Goal: Complete application form

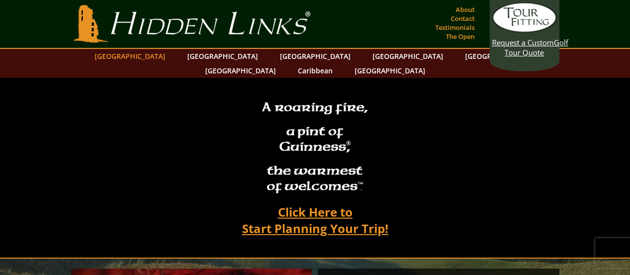
click at [150, 58] on link "[GEOGRAPHIC_DATA]" at bounding box center [130, 56] width 81 height 14
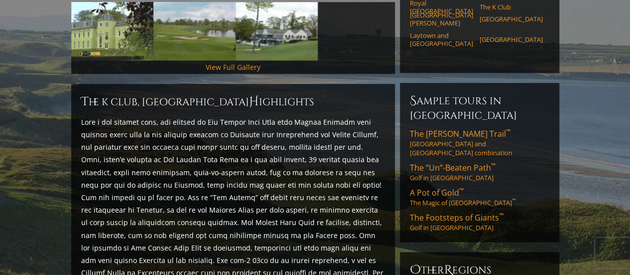
scroll to position [358, 0]
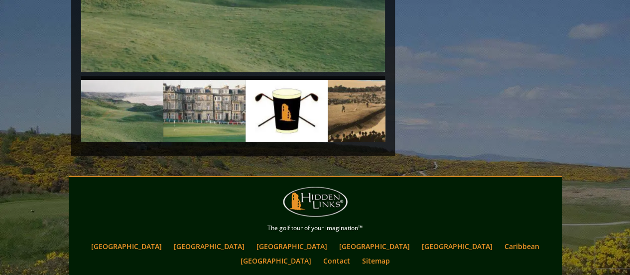
scroll to position [2402, 0]
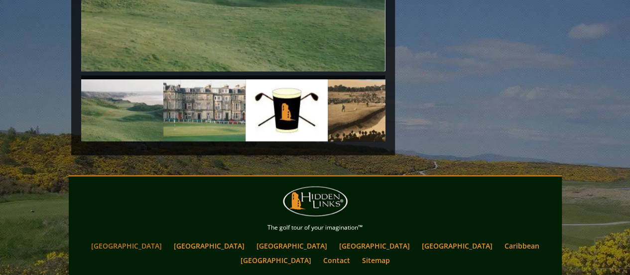
click at [163, 238] on link "[GEOGRAPHIC_DATA]" at bounding box center [126, 245] width 81 height 14
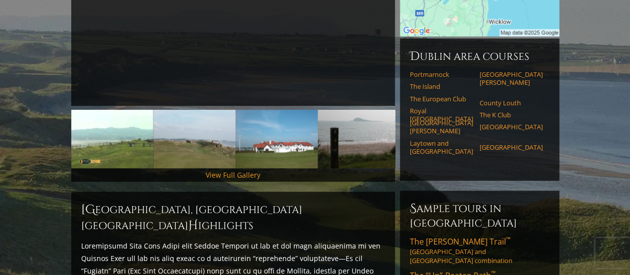
scroll to position [249, 0]
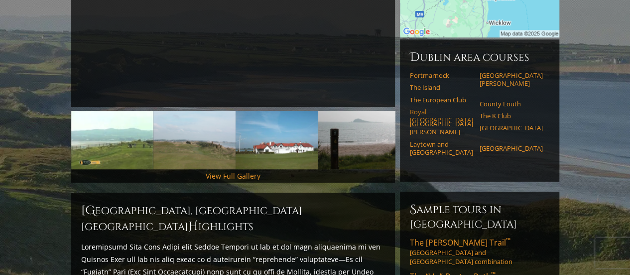
click at [434, 108] on link "Royal [GEOGRAPHIC_DATA]" at bounding box center [441, 116] width 63 height 16
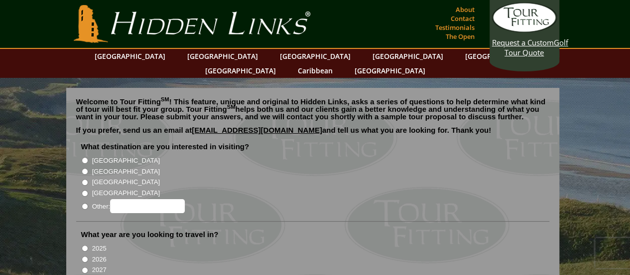
click at [83, 157] on input "[GEOGRAPHIC_DATA]" at bounding box center [85, 160] width 6 height 6
radio input "true"
click at [83, 256] on input "2026" at bounding box center [85, 259] width 6 height 6
radio input "true"
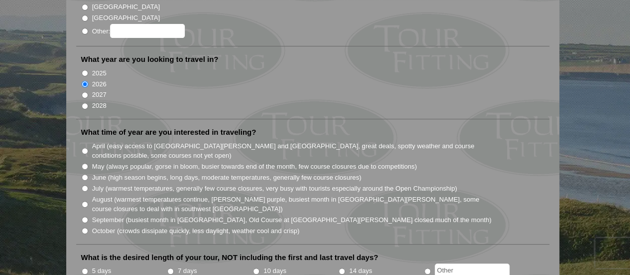
scroll to position [175, 0]
click at [84, 227] on input "October (crowds dissipate quickly, less daylight, weather cool and crisp)" at bounding box center [85, 230] width 6 height 6
radio input "true"
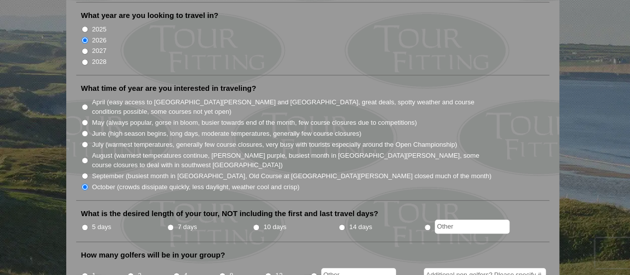
scroll to position [218, 0]
click at [169, 224] on input "7 days" at bounding box center [170, 227] width 6 height 6
radio input "true"
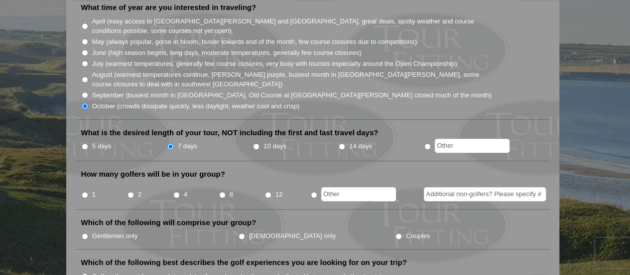
scroll to position [300, 0]
click at [222, 191] on input "8" at bounding box center [222, 194] width 6 height 6
radio input "true"
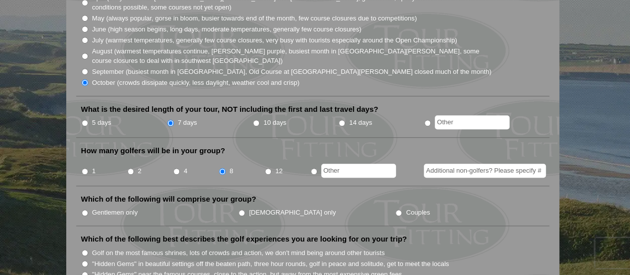
scroll to position [324, 0]
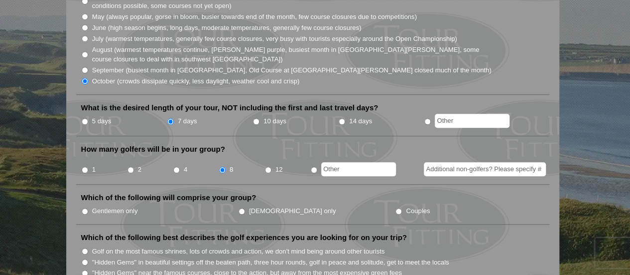
click at [84, 208] on input "Gentlemen only" at bounding box center [85, 211] width 6 height 6
radio input "true"
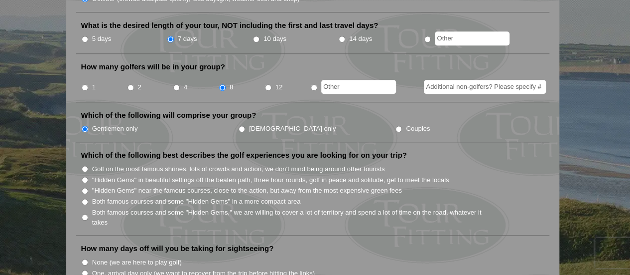
scroll to position [408, 0]
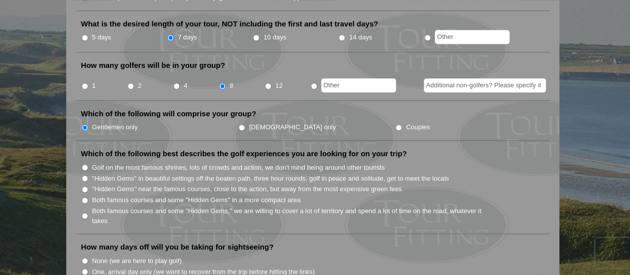
click at [83, 175] on input ""Hidden Gems" in beautiful settings off the beaten path, three hour rounds, gol…" at bounding box center [85, 178] width 6 height 6
radio input "true"
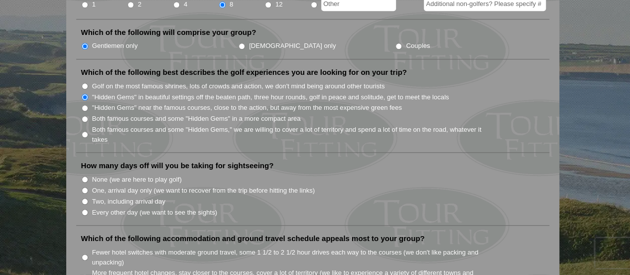
scroll to position [490, 0]
click at [84, 186] on input "One, arrival day only (we want to recover from the trip before hitting the link…" at bounding box center [85, 189] width 6 height 6
radio input "true"
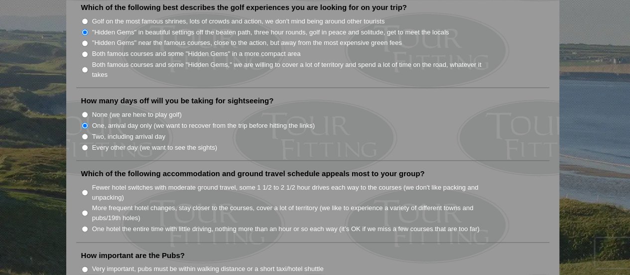
scroll to position [555, 0]
click at [83, 188] on input "Fewer hotel switches with moderate ground travel, some 1 1/2 to 2 1/2 hour driv…" at bounding box center [85, 191] width 6 height 6
radio input "true"
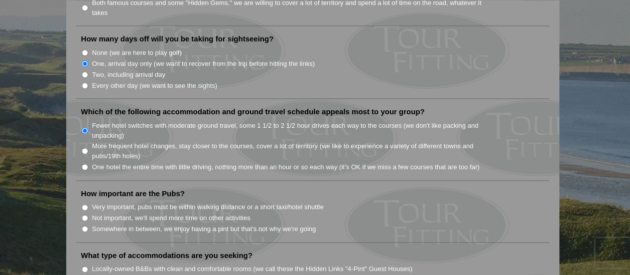
scroll to position [617, 0]
click at [83, 225] on input "Somewhere in between, we enjoy having a pint but that's not why we're going" at bounding box center [85, 228] width 6 height 6
radio input "true"
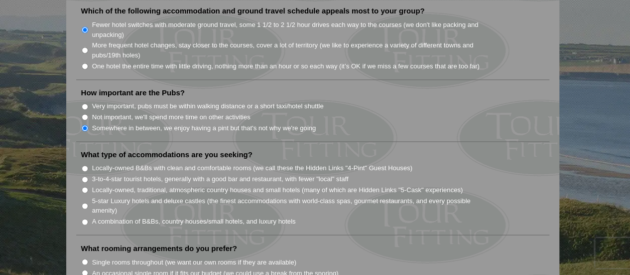
scroll to position [718, 0]
click at [83, 217] on input "A combination of B&Bs, country houses/small hotels, and luxury hotels" at bounding box center [85, 220] width 6 height 6
radio input "true"
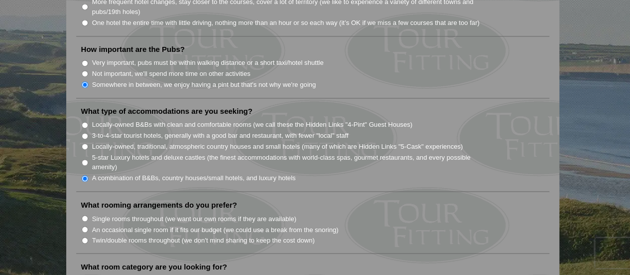
scroll to position [761, 0]
click at [84, 236] on input "Twin/double rooms throughout (we don't mind sharing to keep the cost down)" at bounding box center [85, 239] width 6 height 6
radio input "true"
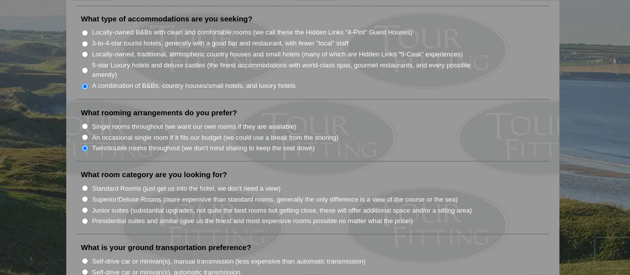
scroll to position [853, 0]
click at [86, 195] on input "Superior/Deluxe Rooms (more expensive than standard rooms, generally the only d…" at bounding box center [85, 198] width 6 height 6
radio input "true"
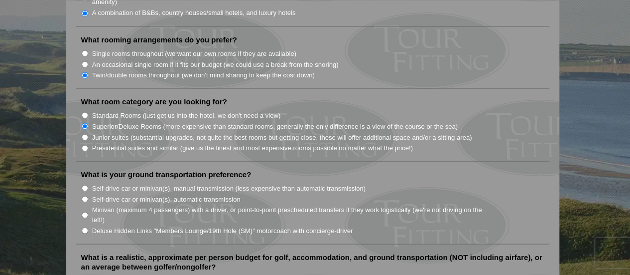
scroll to position [935, 0]
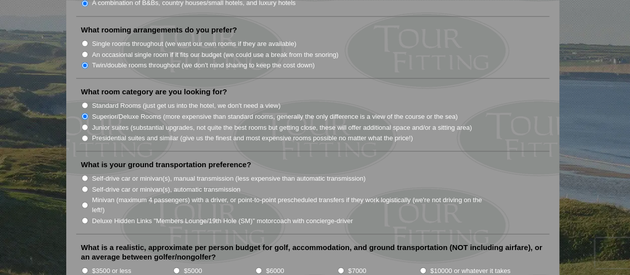
click at [85, 185] on input "Self-drive car or minivan(s), automatic transmission" at bounding box center [85, 188] width 6 height 6
radio input "true"
click at [257, 267] on input "$6000" at bounding box center [259, 270] width 6 height 6
radio input "true"
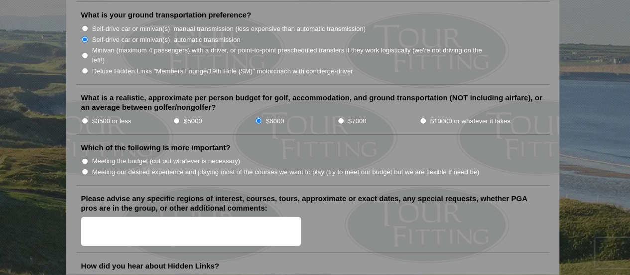
scroll to position [1085, 0]
click at [83, 168] on input "Meeting our desired experience and playing most of the courses we want to play …" at bounding box center [85, 171] width 6 height 6
radio input "true"
click at [115, 216] on textarea "Please advise any specific regions of interest, courses, tours, approximate or …" at bounding box center [191, 230] width 220 height 29
click at [182, 216] on textarea "Hi there, out of the 8 golfers, two of us have been over several time" at bounding box center [191, 230] width 220 height 29
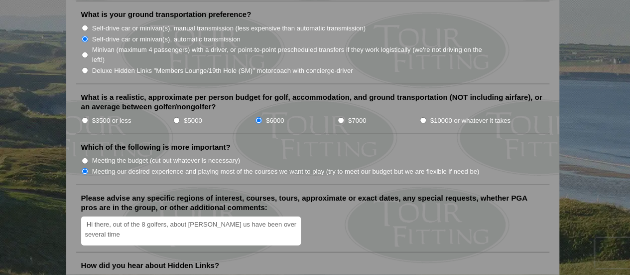
click at [298, 216] on textarea "Hi there, out of the 8 golfers, about halfof us have been over several time" at bounding box center [191, 230] width 220 height 29
click at [198, 216] on textarea "Hi there, out of the 8 golfers, about halfof us have been over several times, t…" at bounding box center [191, 230] width 220 height 29
click at [173, 216] on textarea "Hi there, out of the 8 golfers, about half of us have been over several times, …" at bounding box center [191, 230] width 220 height 29
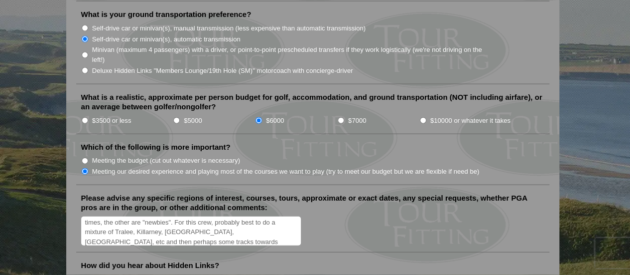
scroll to position [21, 0]
click at [213, 222] on textarea "Hi there, out of the 8 golfers, about half of us have been over several times, …" at bounding box center [191, 230] width 220 height 29
click at [235, 216] on textarea "Hi there, out of the 8 golfers, about half of us have been over several times, …" at bounding box center [191, 230] width 220 height 29
click at [206, 216] on textarea "Hi there, out of the 8 golfers, about half of us have been over several times, …" at bounding box center [191, 230] width 220 height 29
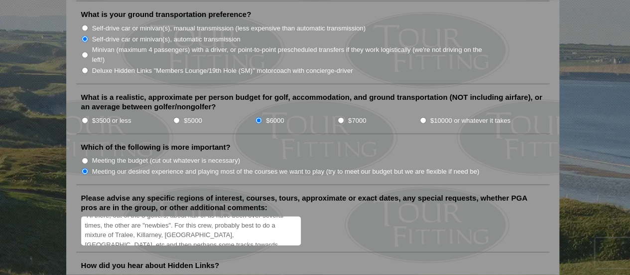
click at [136, 216] on textarea "Hi there, out of the 8 golfers, about half of us have been over several times, …" at bounding box center [191, 230] width 220 height 29
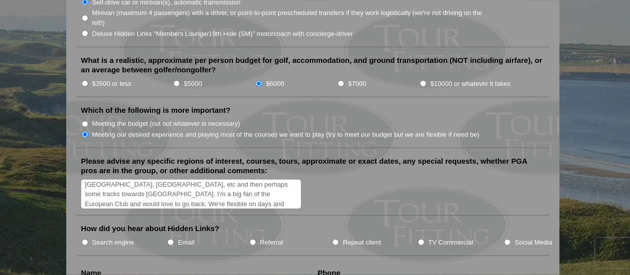
scroll to position [35, 0]
click at [176, 179] on textarea "Hi there, out of the 8 golfers, about half of us have been over several times, …" at bounding box center [191, 193] width 220 height 29
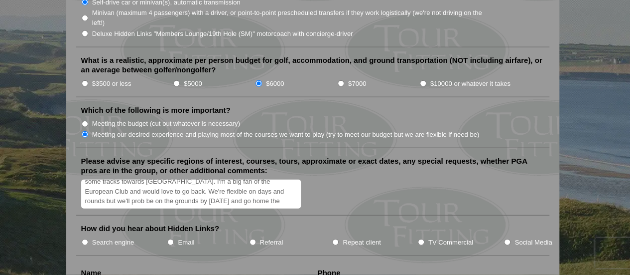
type textarea "Hi there, out of the 8 golfers, about half of us have been over several times, …"
click at [334, 239] on input "Repeat client" at bounding box center [335, 242] width 6 height 6
radio input "true"
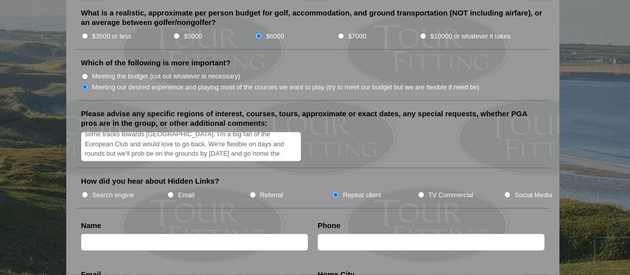
scroll to position [1169, 0]
click at [206, 233] on input "text" at bounding box center [194, 241] width 227 height 16
type input "John D Duffy"
type input "2079392730"
type input "John@Intentadvice.com"
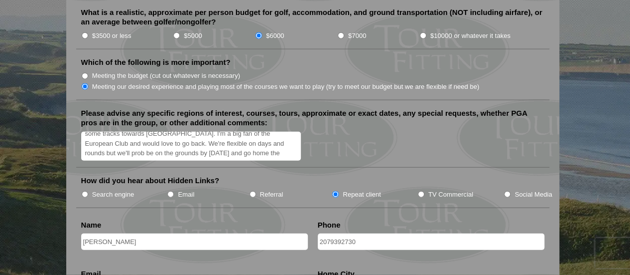
type input "Yarmouth"
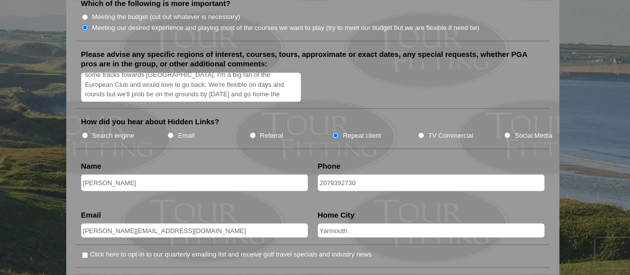
scroll to position [1232, 0]
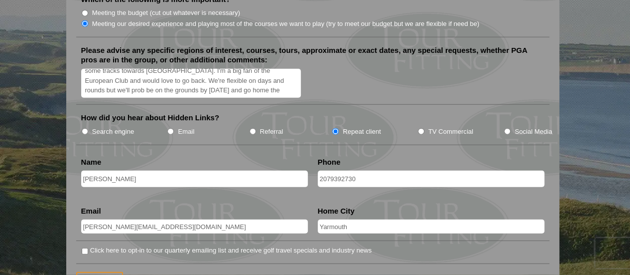
drag, startPoint x: 166, startPoint y: 211, endPoint x: 43, endPoint y: 211, distance: 122.6
type input "JDDuffyflyer@gmail.com"
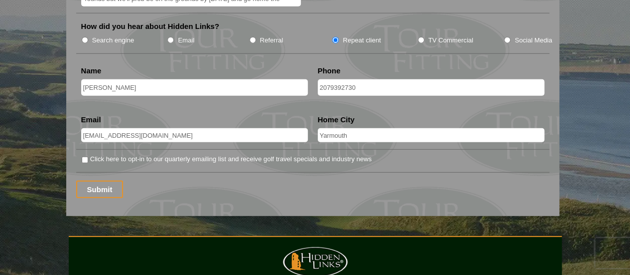
scroll to position [1324, 0]
click at [101, 180] on input "Submit" at bounding box center [99, 188] width 47 height 17
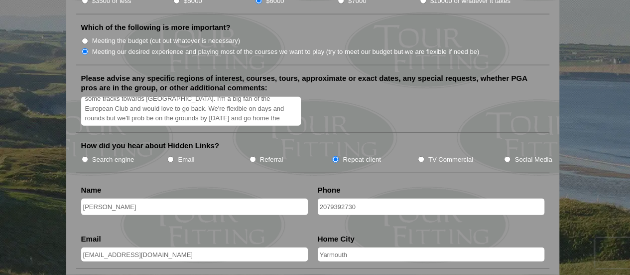
scroll to position [1223, 0]
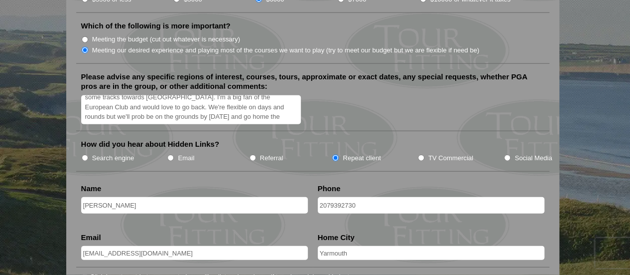
click at [361, 197] on input "2079392730" at bounding box center [431, 205] width 227 height 16
click at [319, 197] on input "2079392730" at bounding box center [431, 205] width 227 height 16
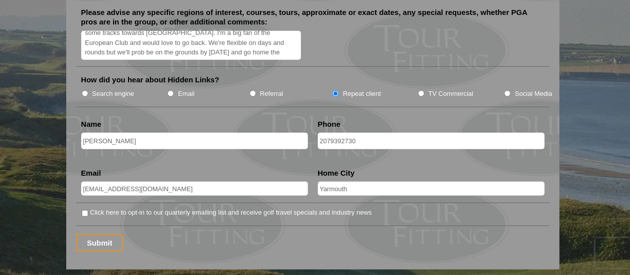
scroll to position [1287, 0]
click at [84, 210] on input "Click here to opt-in to our quarterly emailing list and receive golf travel spe…" at bounding box center [85, 213] width 6 height 6
checkbox input "true"
click at [104, 234] on input "Submit" at bounding box center [99, 242] width 47 height 17
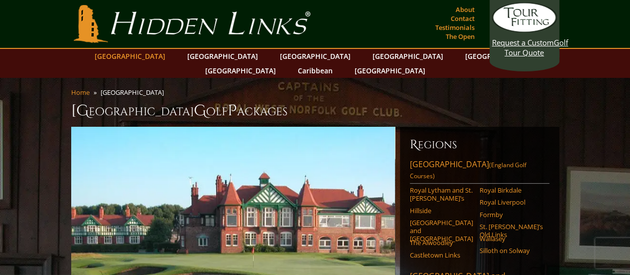
click at [156, 54] on link "[GEOGRAPHIC_DATA]" at bounding box center [130, 56] width 81 height 14
